Goal: Check status

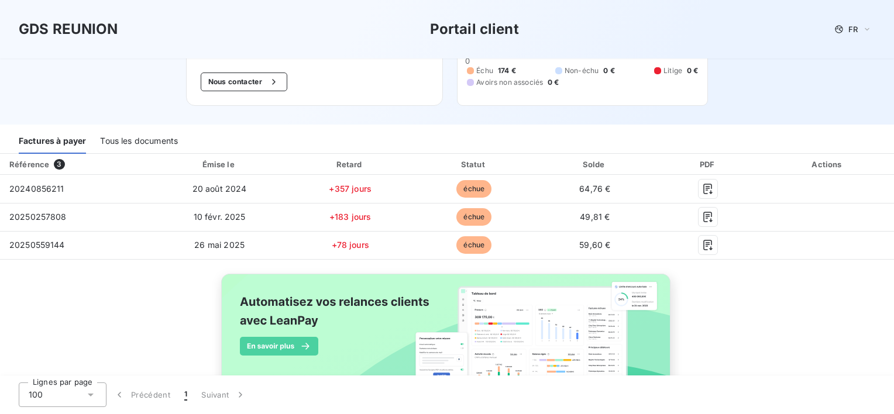
scroll to position [128, 0]
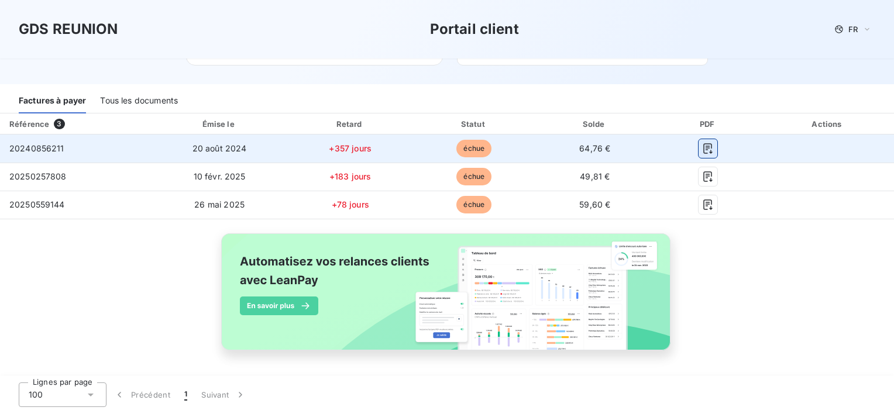
click at [704, 149] on icon "button" at bounding box center [708, 148] width 9 height 11
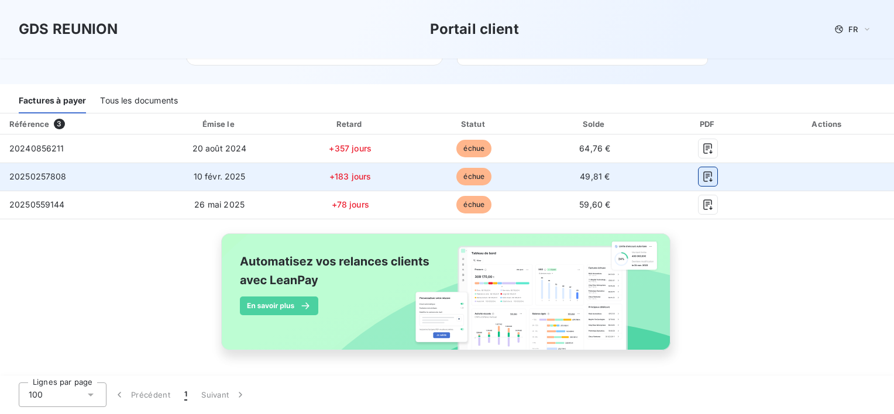
click at [707, 175] on button "button" at bounding box center [707, 176] width 19 height 19
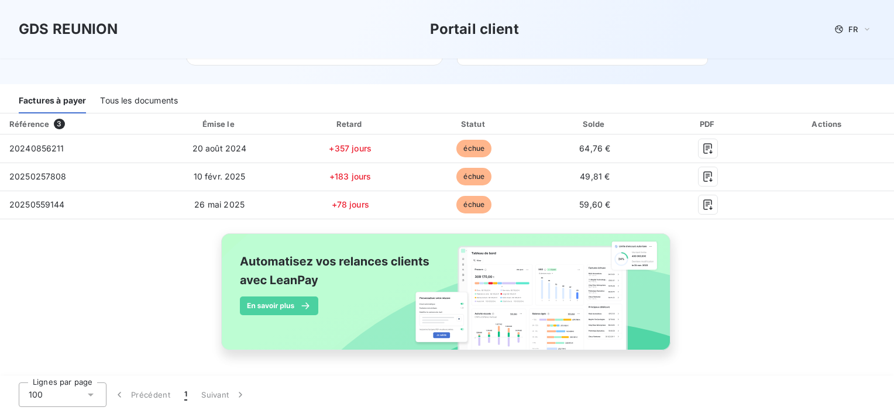
click at [825, 43] on div "GDS REUNION Portail client FR" at bounding box center [447, 29] width 894 height 58
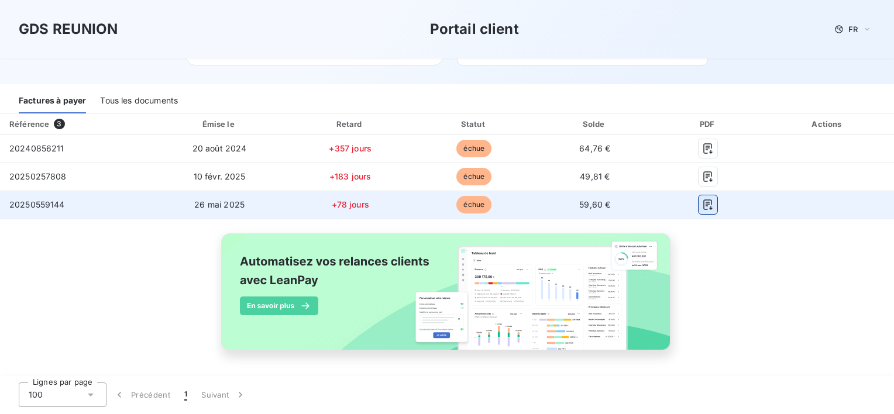
click at [698, 198] on button "button" at bounding box center [707, 204] width 19 height 19
